Goal: Information Seeking & Learning: Learn about a topic

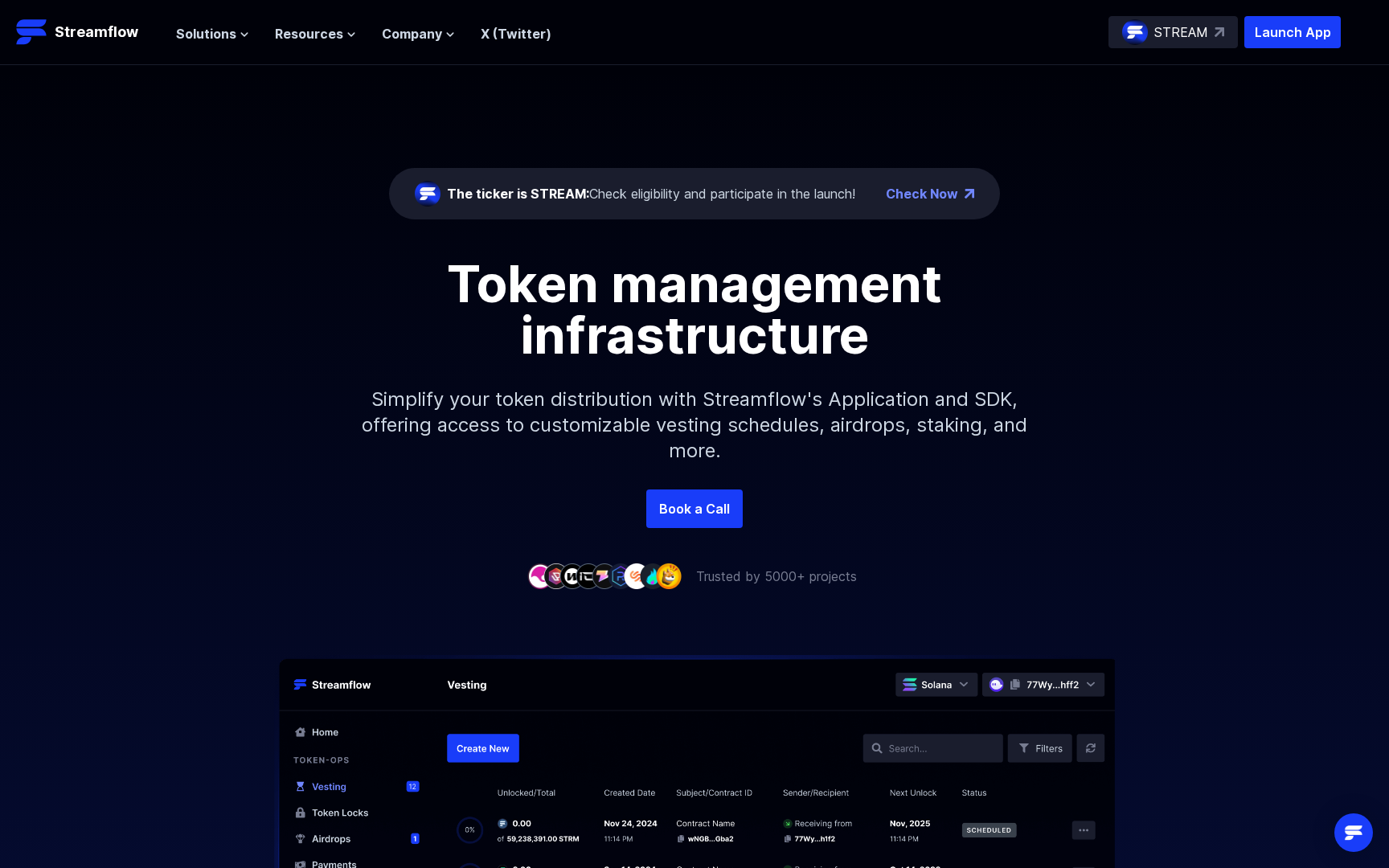
click at [171, 56] on header "Streamflow Launch App STREAM Solutions Overview Streamflow features an all-in-o…" at bounding box center [694, 32] width 1389 height 65
click at [175, 51] on header "Streamflow Launch App STREAM Solutions Overview Streamflow features an all-in-o…" at bounding box center [694, 32] width 1389 height 65
click at [176, 51] on header "Streamflow Launch App STREAM Solutions Overview Streamflow features an all-in-o…" at bounding box center [694, 32] width 1389 height 65
click at [184, 32] on span "Solutions" at bounding box center [206, 34] width 61 height 19
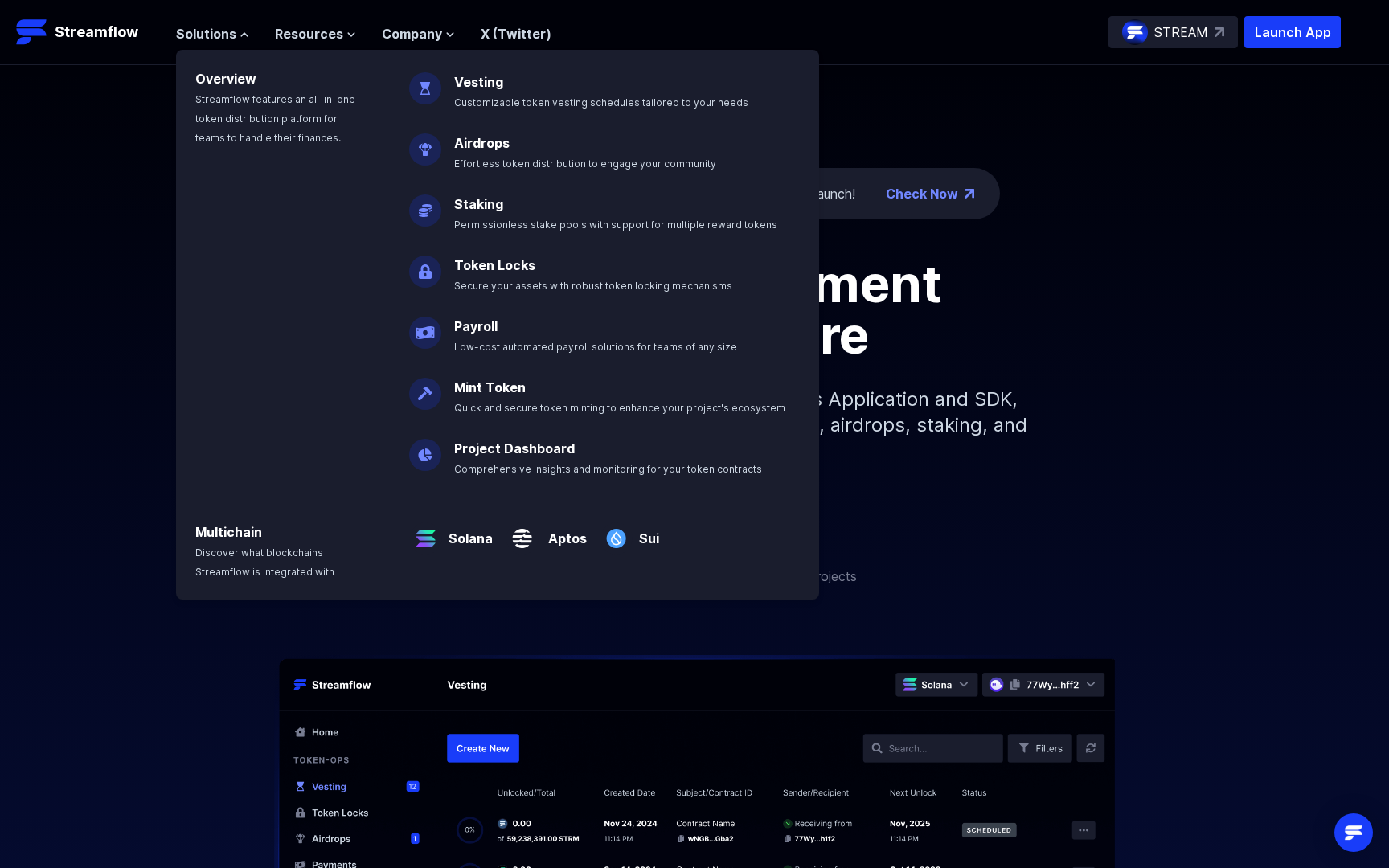
click at [358, 283] on div "Overview Streamflow features an all-in-one token distribution platform for team…" at bounding box center [283, 264] width 215 height 428
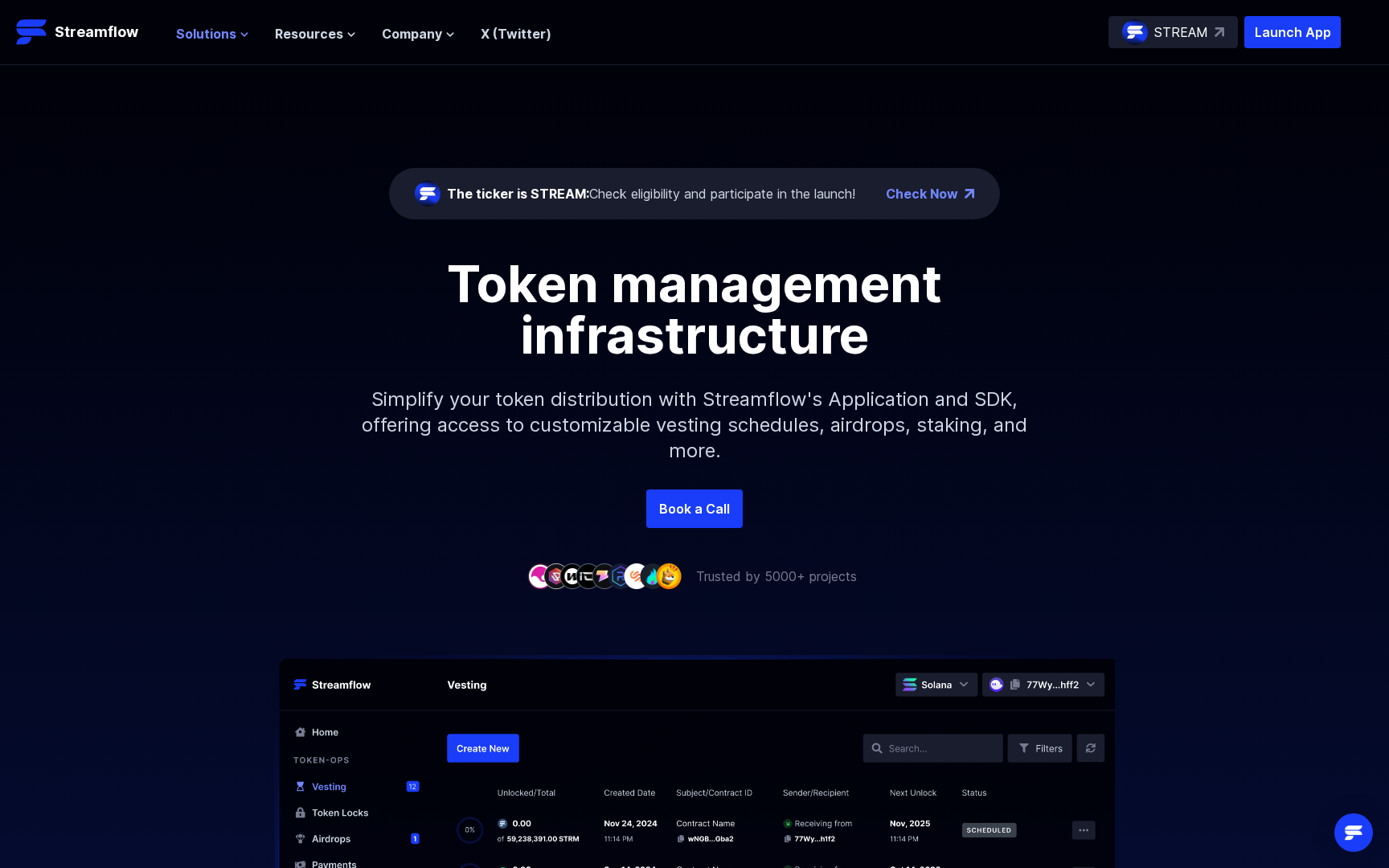
click at [209, 35] on span "Solutions" at bounding box center [206, 34] width 61 height 19
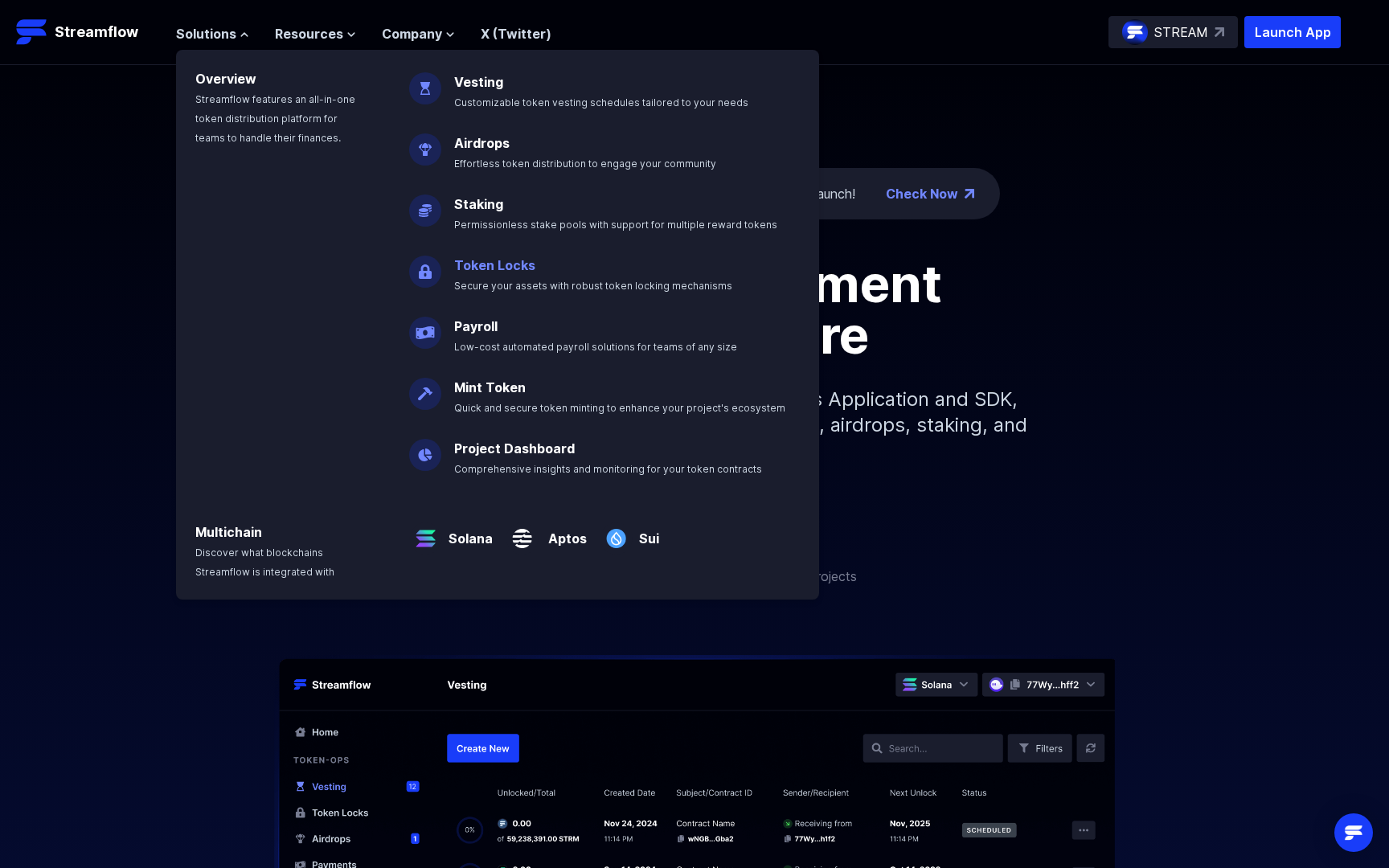
click at [480, 260] on link "Token Locks" at bounding box center [494, 265] width 81 height 16
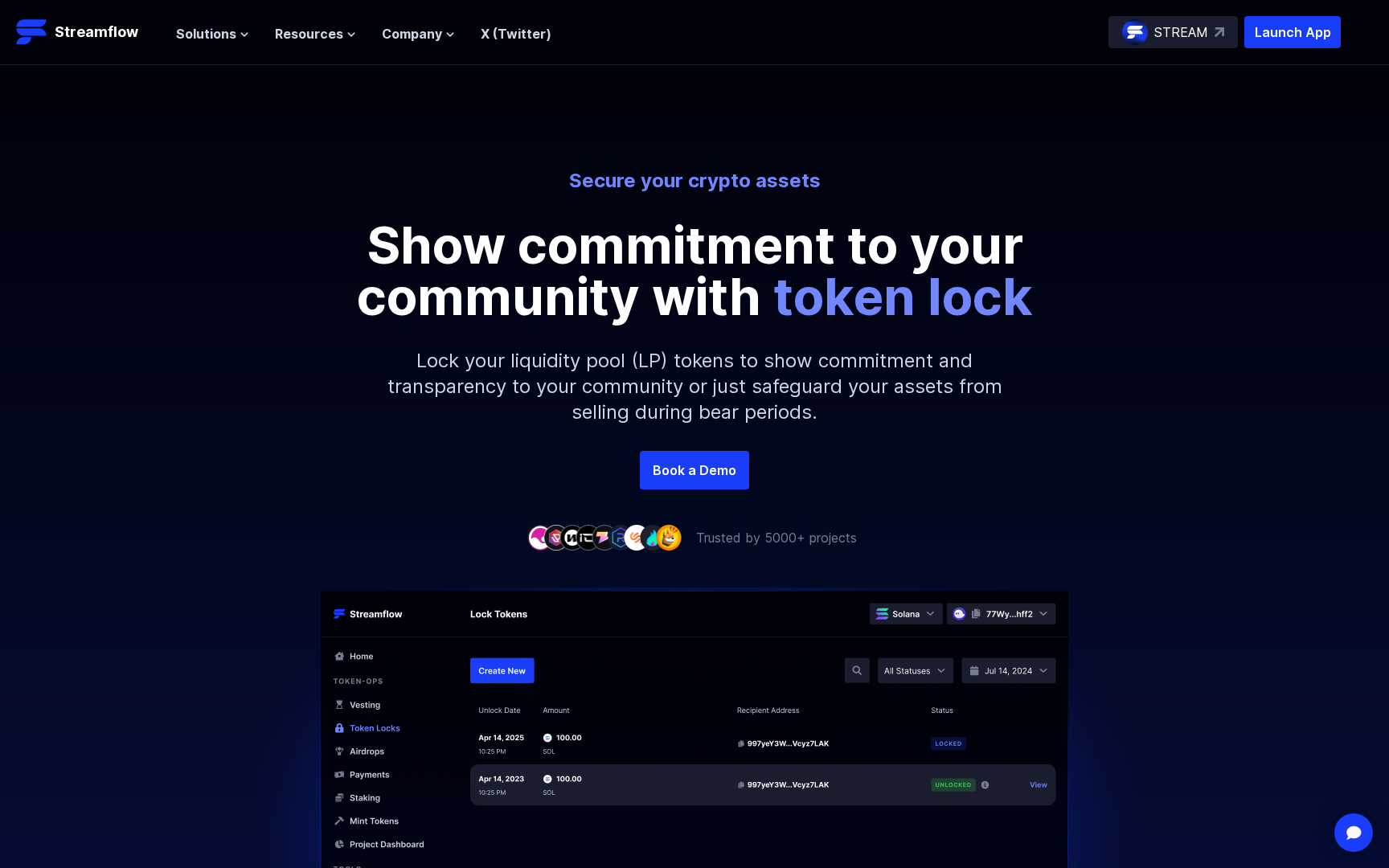
click at [221, 61] on header "Streamflow Launch App STREAM Solutions Overview Streamflow features an all-in-o…" at bounding box center [694, 32] width 1389 height 65
click at [301, 42] on span "Resources" at bounding box center [309, 34] width 68 height 19
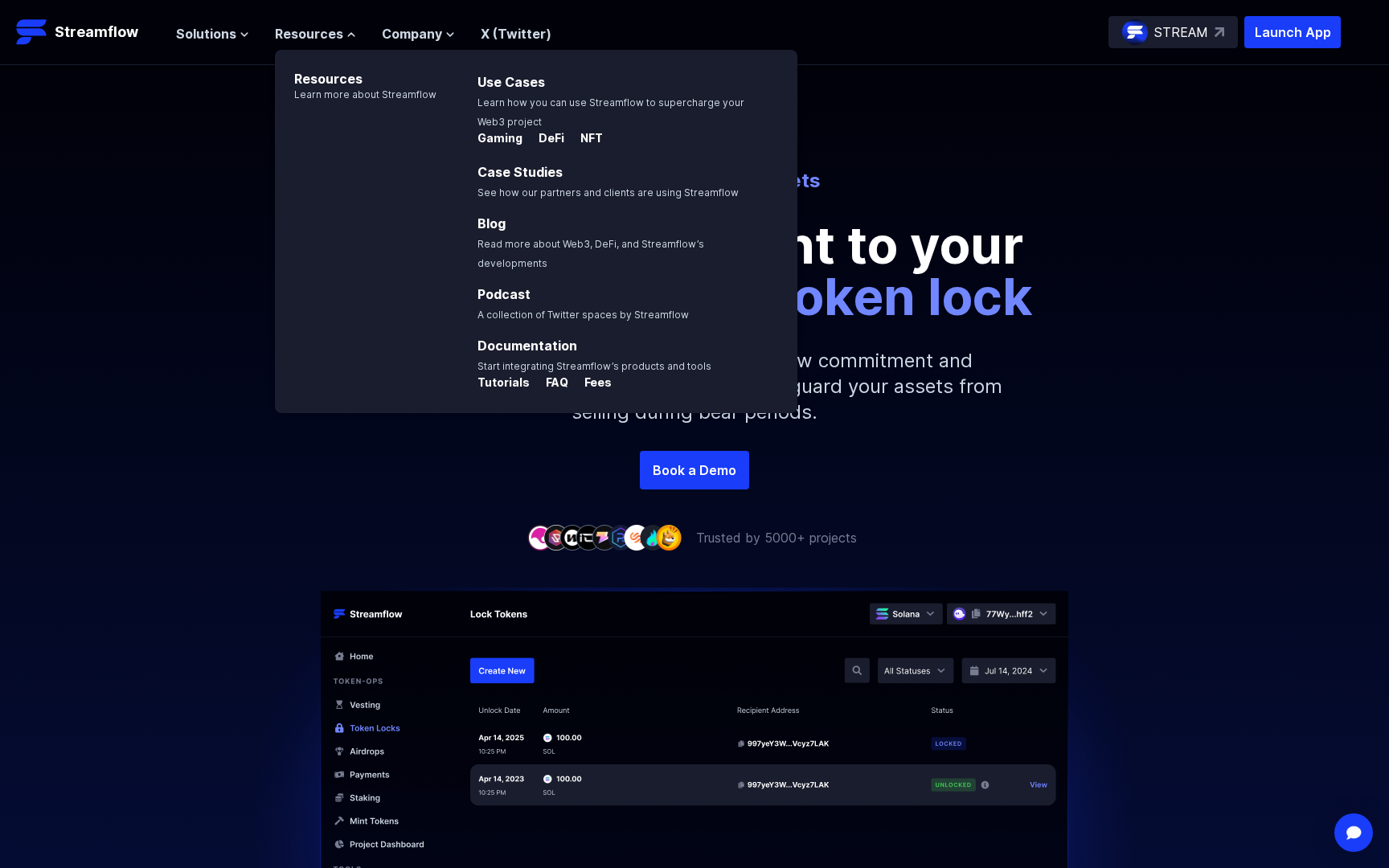
click at [221, 49] on header "Streamflow Launch App STREAM Solutions Overview Streamflow features an all-in-o…" at bounding box center [694, 32] width 1389 height 65
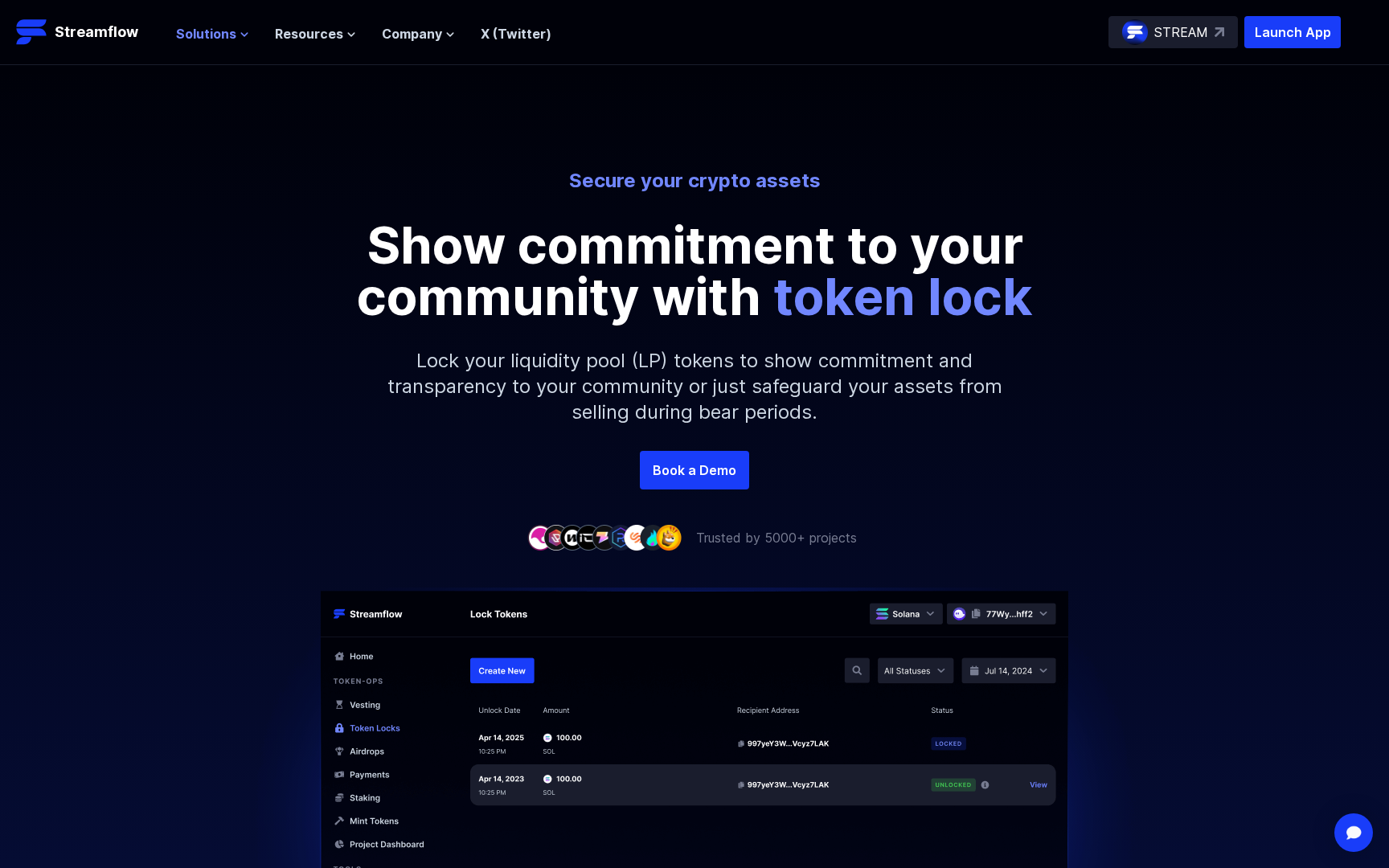
click at [214, 37] on span "Solutions" at bounding box center [206, 34] width 61 height 19
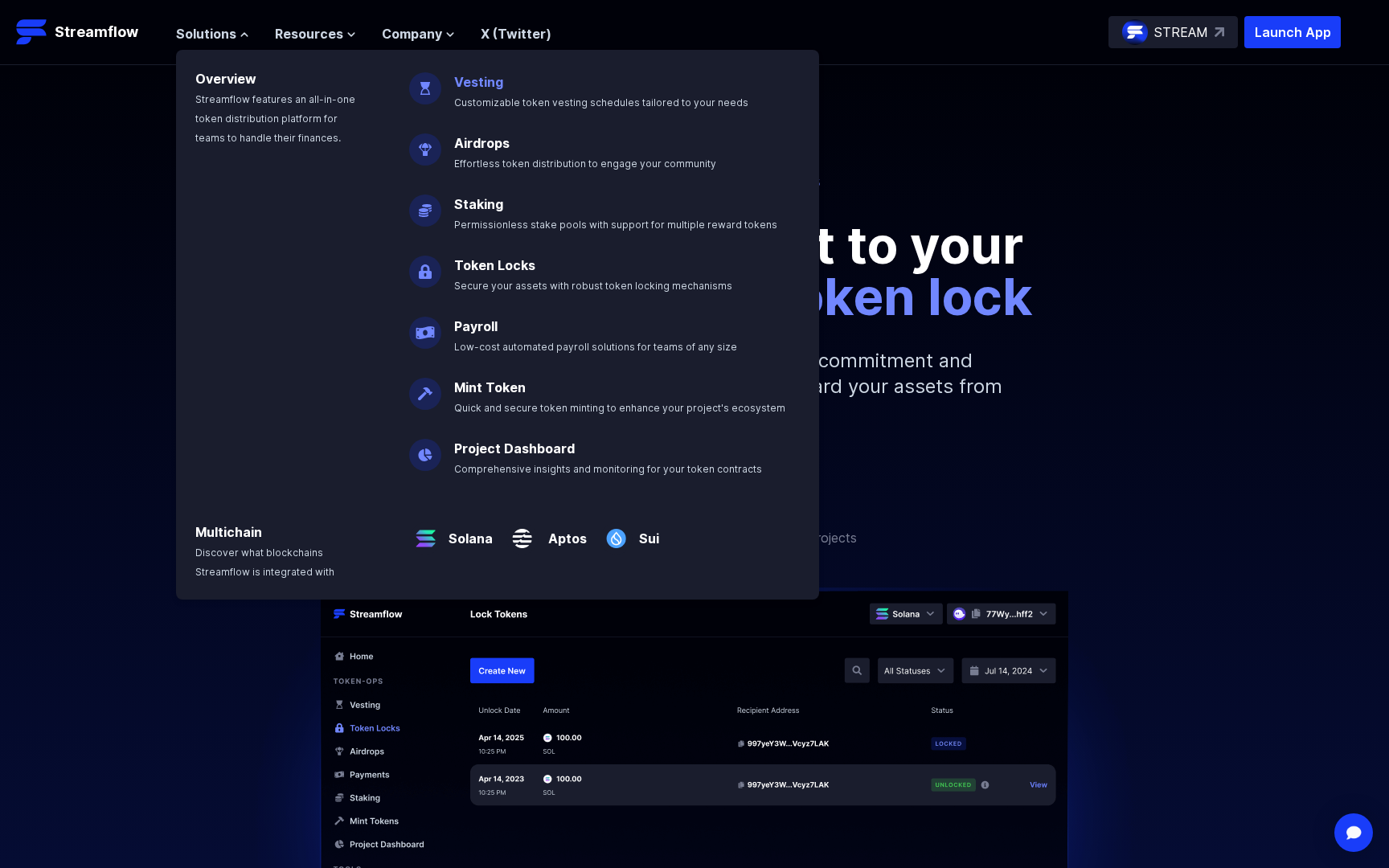
click at [460, 78] on link "Vesting" at bounding box center [478, 82] width 49 height 16
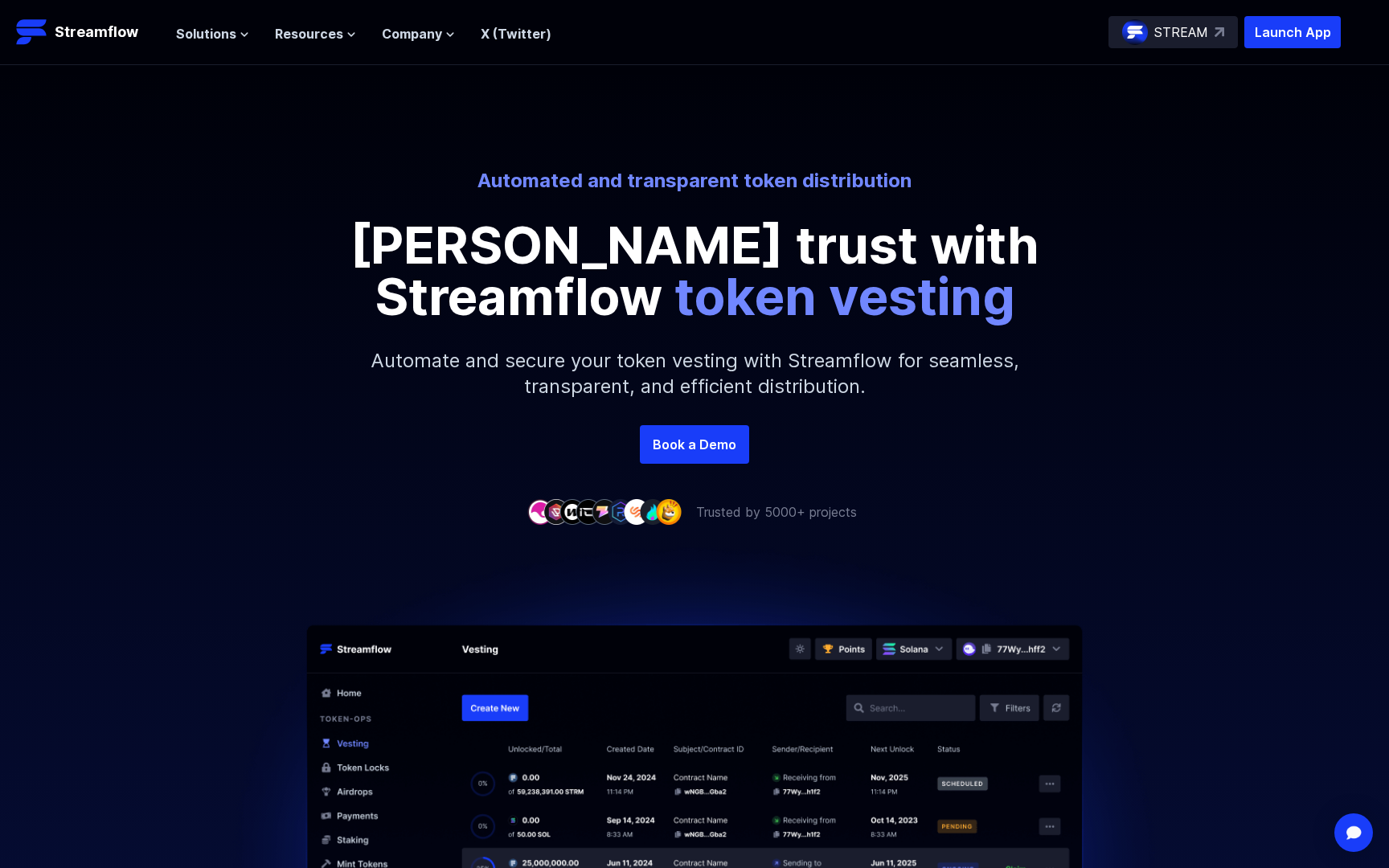
click at [365, 493] on div "Automated and transparent token distribution Foster trust with Streamflow token…" at bounding box center [694, 293] width 1389 height 456
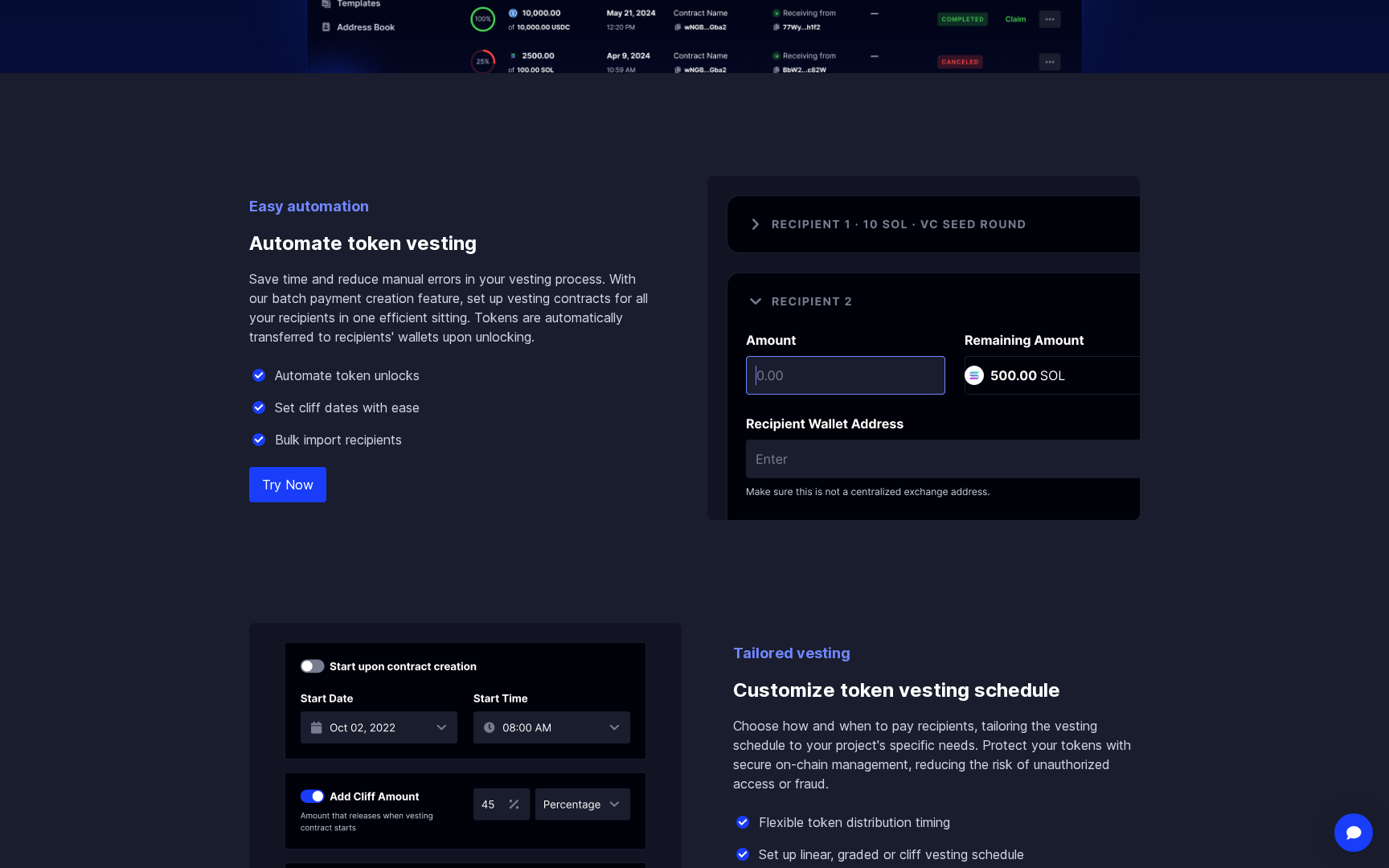
scroll to position [940, 0]
